Goal: Find contact information: Find contact information

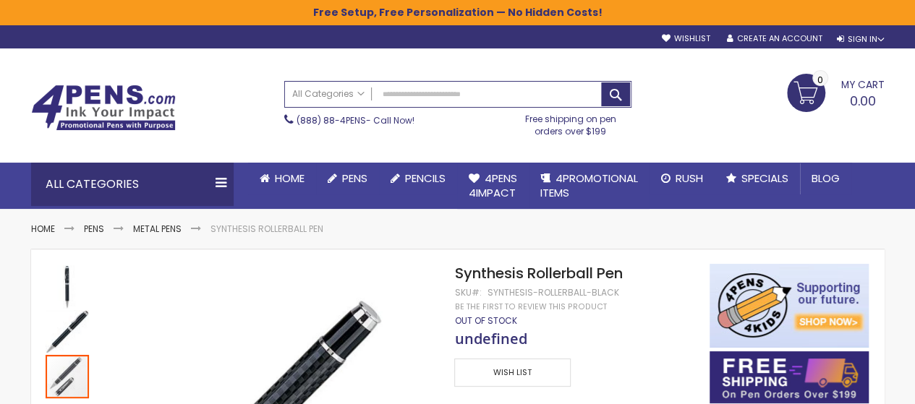
click at [502, 341] on span "undefined" at bounding box center [490, 339] width 72 height 20
click at [556, 299] on div "Synthesis Rollerball Pen SKU Synthesis-Rollerball-Black Be the first to review …" at bounding box center [574, 382] width 240 height 236
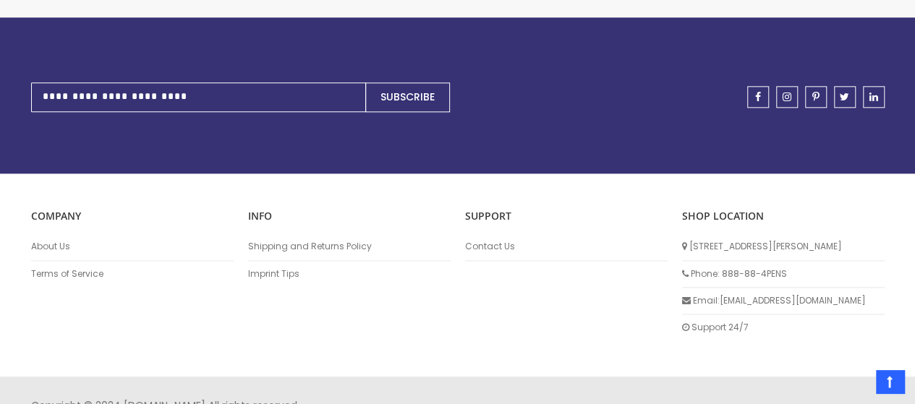
scroll to position [843, 0]
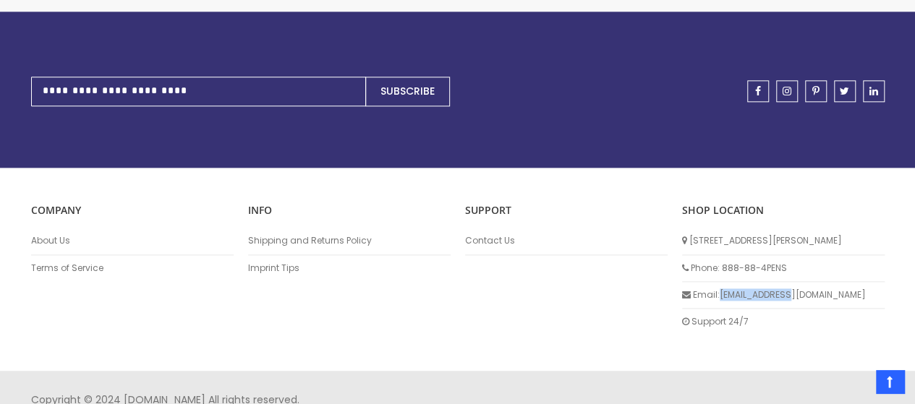
drag, startPoint x: 792, startPoint y: 294, endPoint x: 720, endPoint y: 289, distance: 71.8
click at [720, 289] on li "Email: info@4pens.com" at bounding box center [783, 295] width 202 height 27
copy li "[EMAIL_ADDRESS][DOMAIN_NAME]"
